Goal: Task Accomplishment & Management: Use online tool/utility

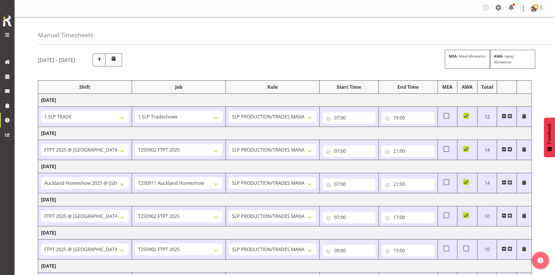
select select "1798"
select select "15"
select select "66167"
select select "9154"
select select "73746"
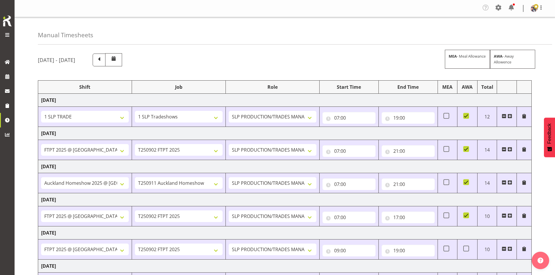
select select "9869"
select select "66167"
select select "9154"
select select "66167"
select select "9154"
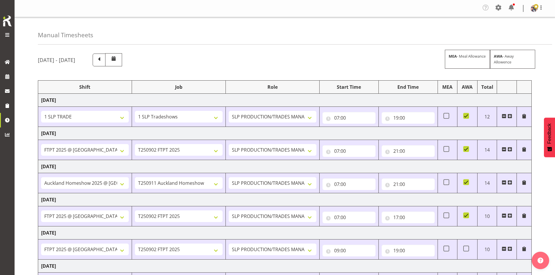
select select "73746"
select select "9869"
select select "66167"
select select "9154"
select select "73746"
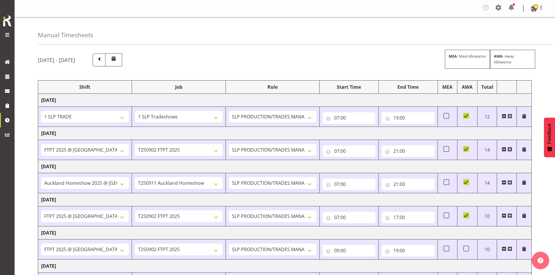
select select "9869"
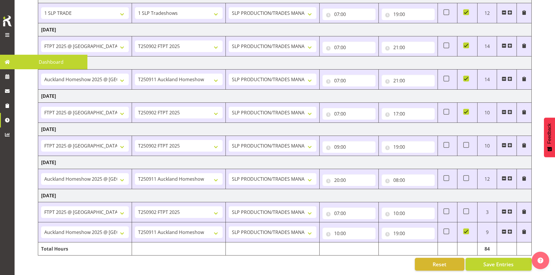
click at [8, 66] on span at bounding box center [7, 62] width 9 height 9
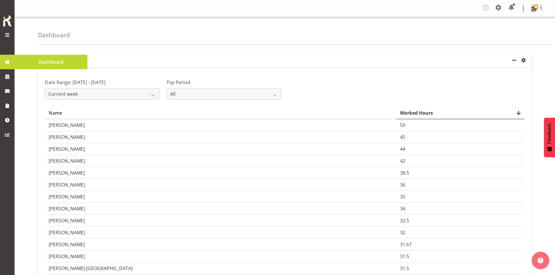
click at [10, 60] on span at bounding box center [7, 62] width 9 height 9
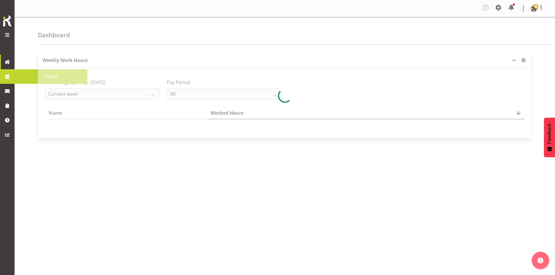
click at [6, 73] on span at bounding box center [7, 76] width 9 height 9
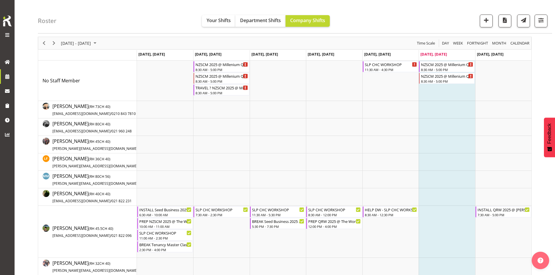
scroll to position [87, 0]
